Goal: Task Accomplishment & Management: Manage account settings

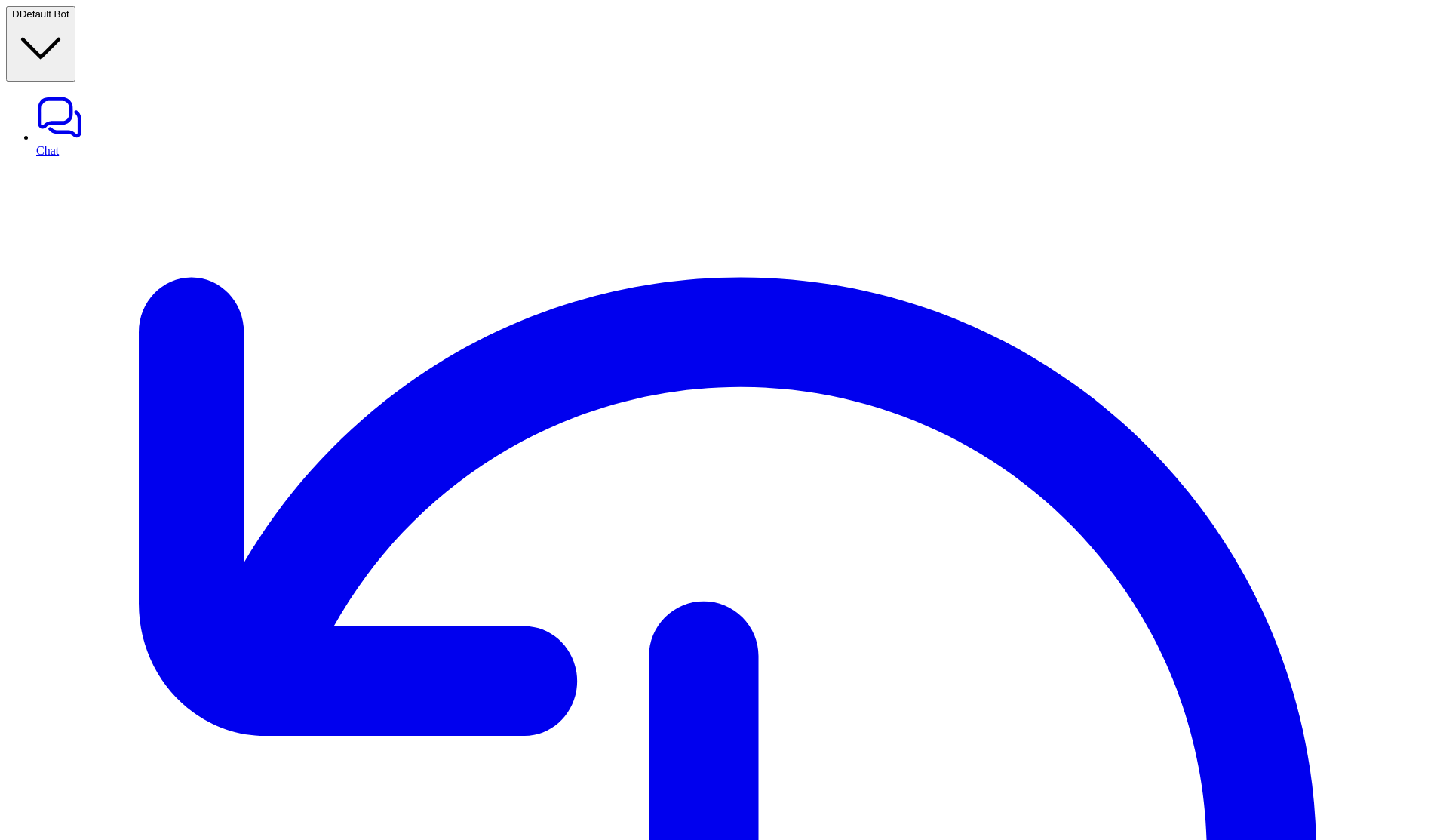
type input "*****"
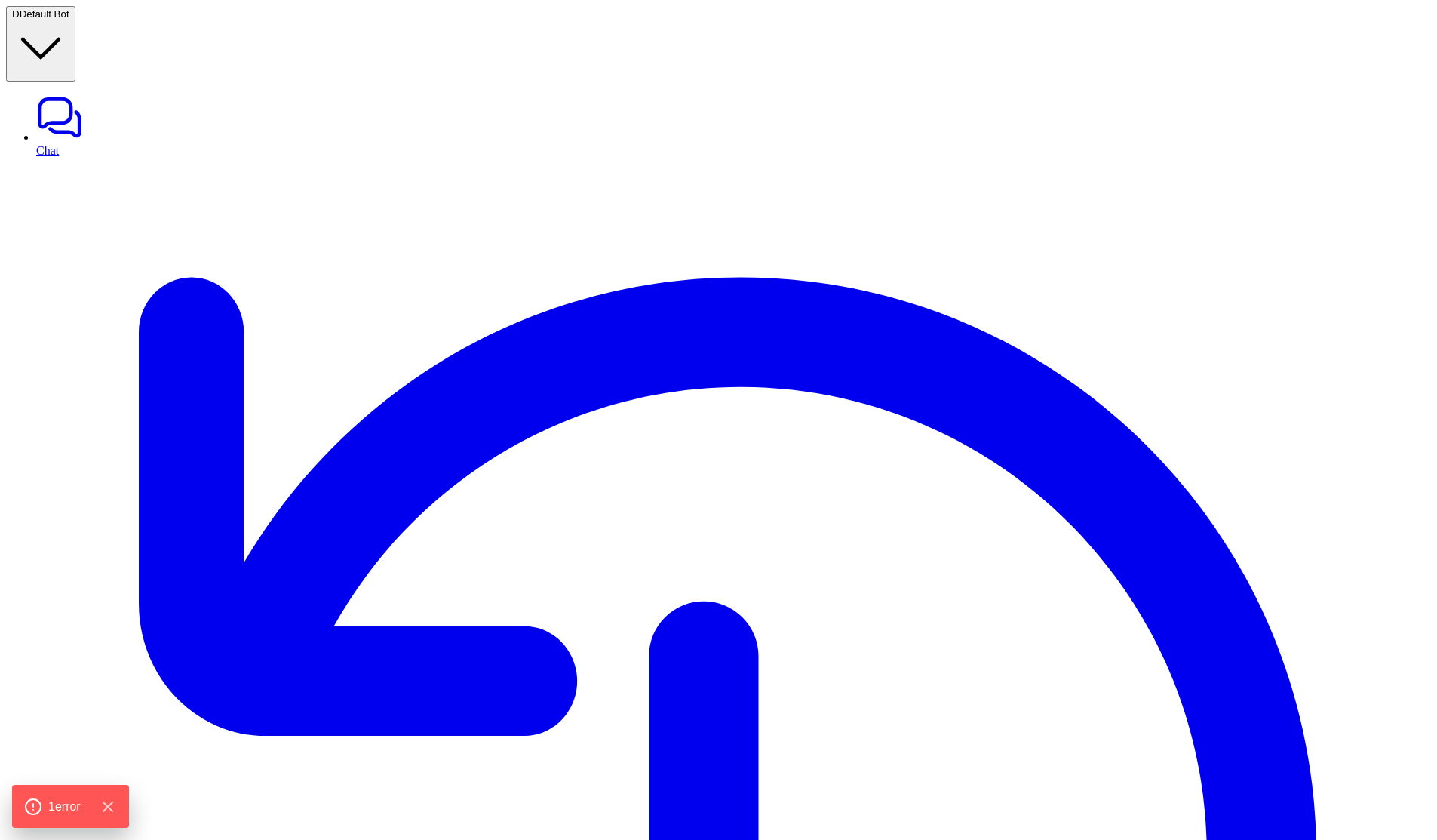
type input "*****"
click at [116, 807] on icon "Hide Errors" at bounding box center [111, 806] width 10 height 10
